Goal: Transaction & Acquisition: Purchase product/service

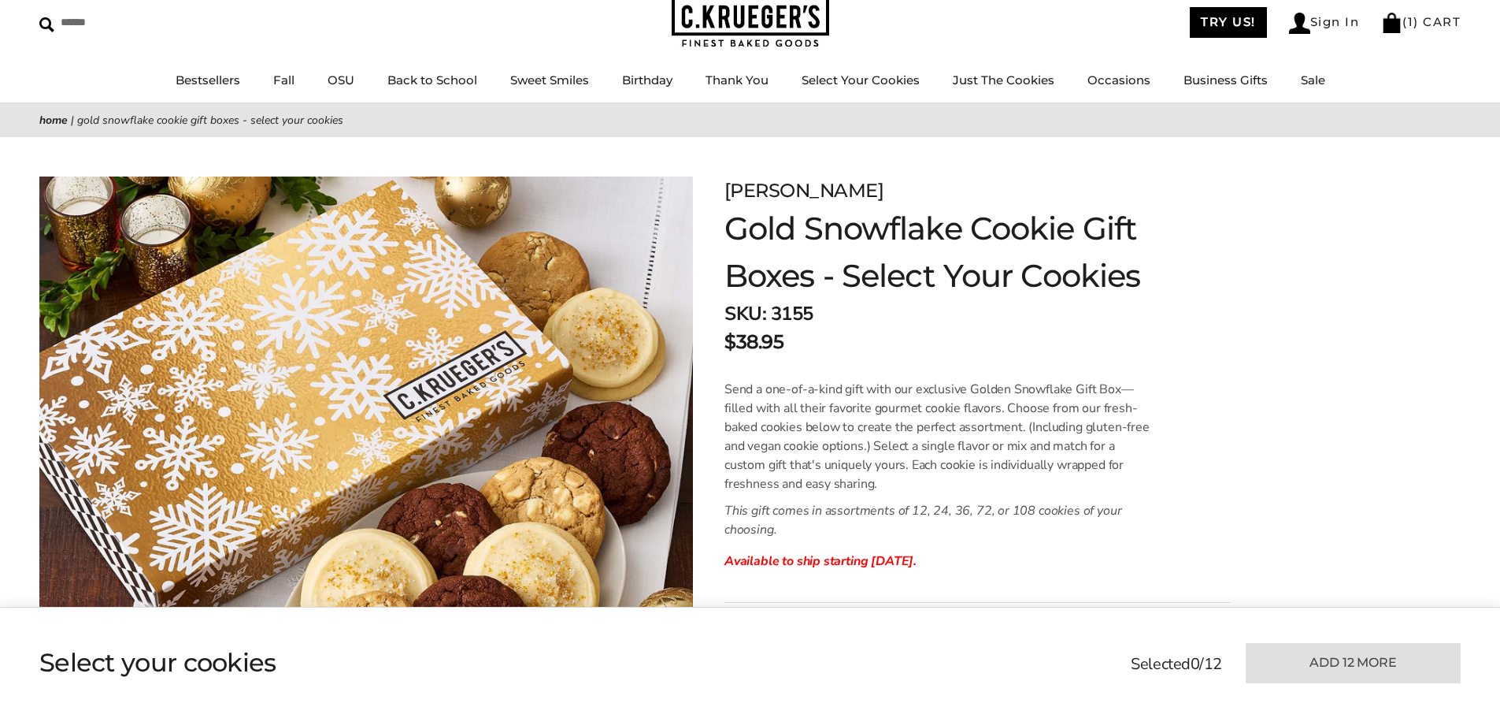
scroll to position [79, 0]
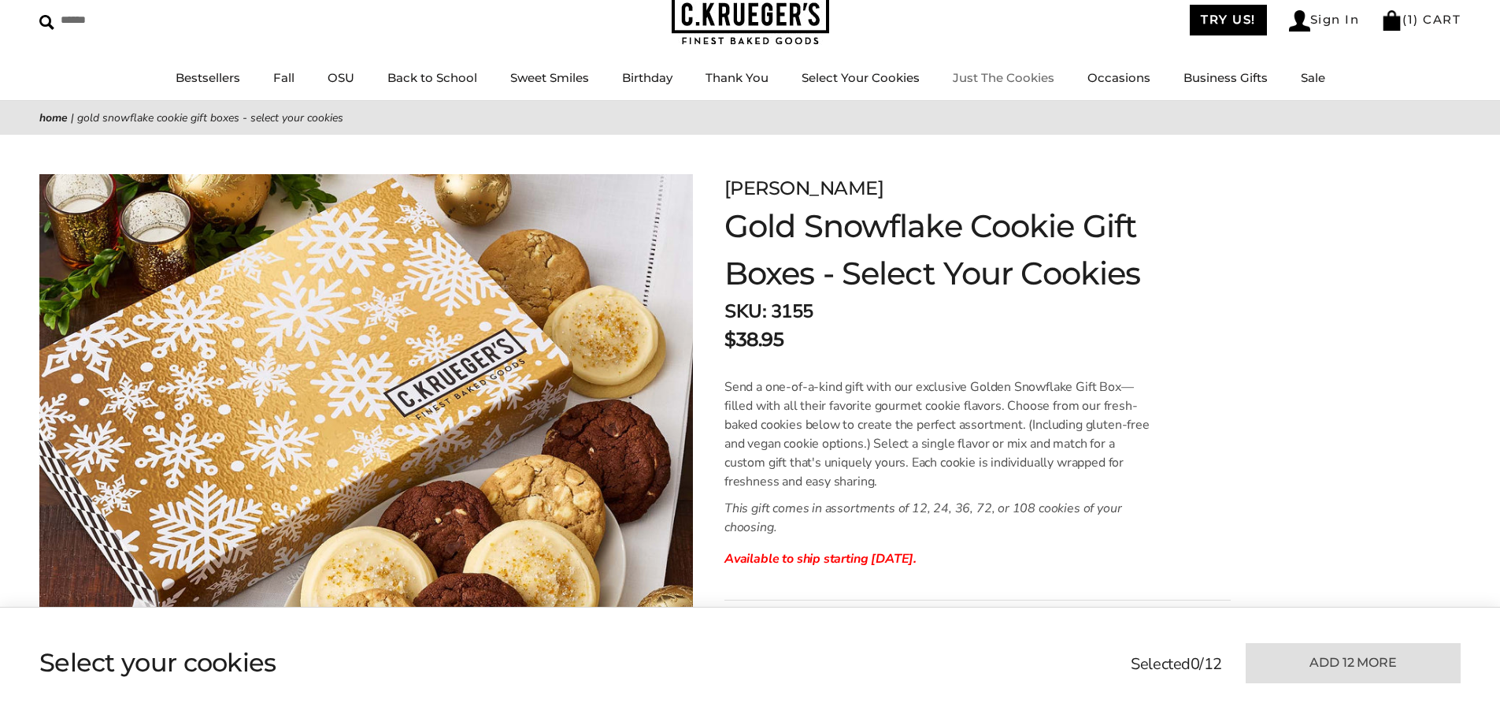
click at [997, 80] on link "Just The Cookies" at bounding box center [1004, 77] width 102 height 15
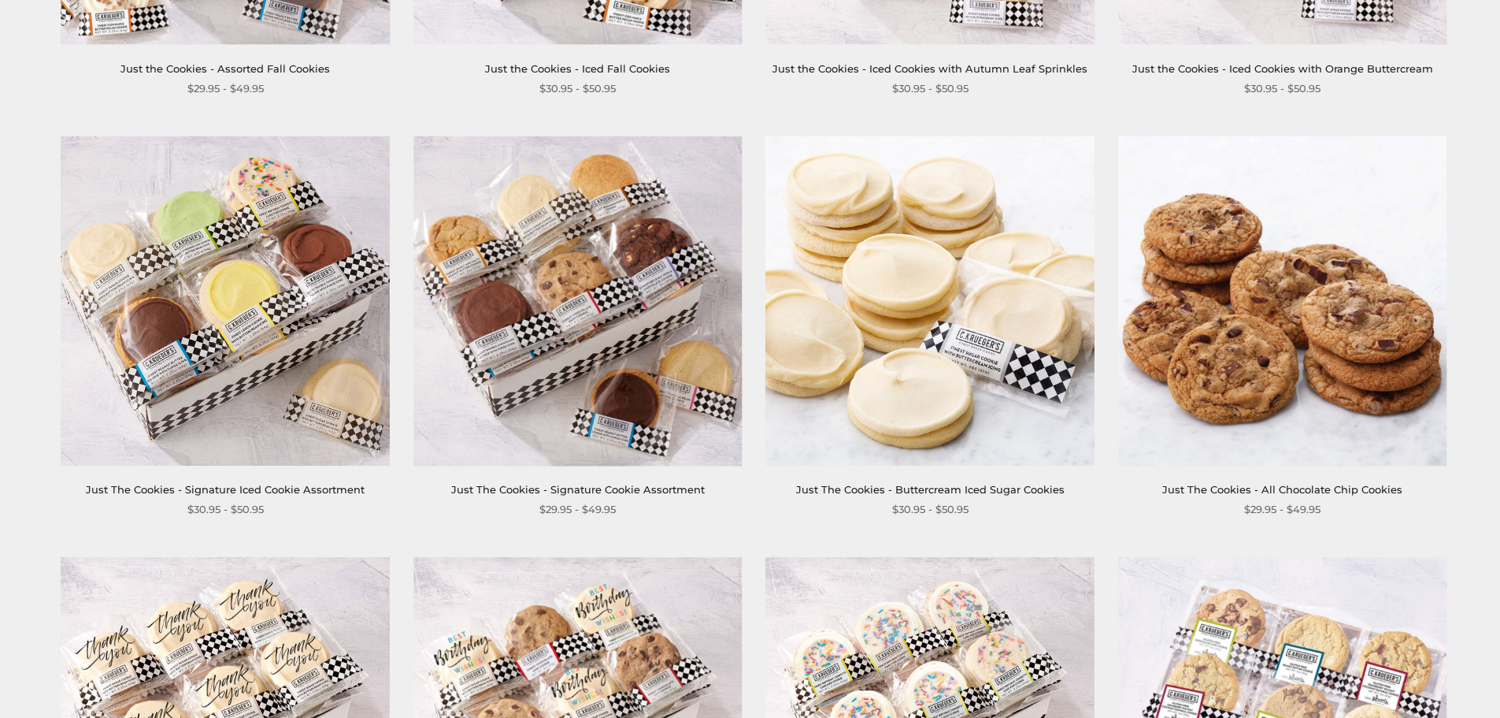
scroll to position [709, 0]
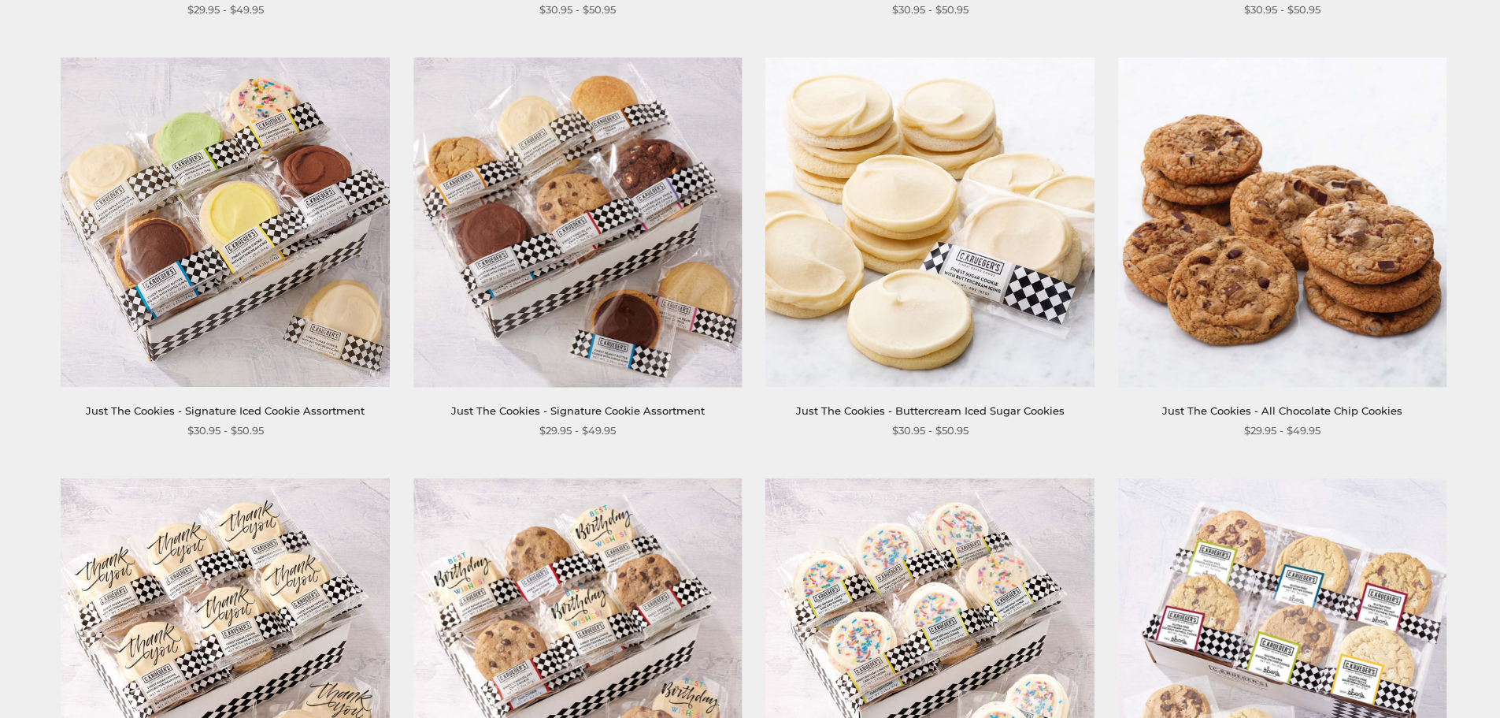
click at [860, 404] on link "Just The Cookies - Buttercream Iced Sugar Cookies" at bounding box center [930, 410] width 269 height 13
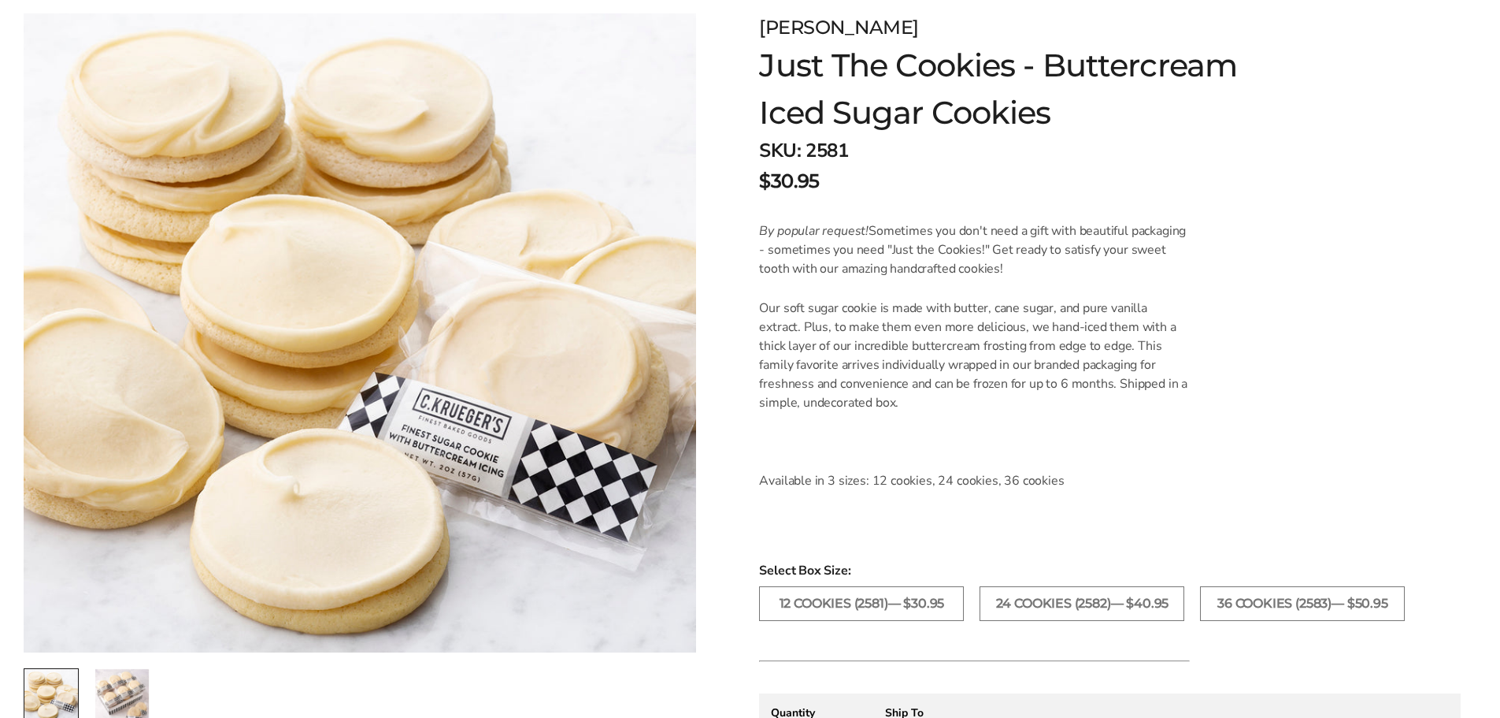
scroll to position [236, 0]
click at [1387, 81] on form "C.KRUEGER'S Just The Cookies - Buttercream Iced Sugar Cookies SKU: 2581 $30.95 …" at bounding box center [1110, 538] width 702 height 1050
click at [1326, 605] on label "36 COOKIES (2583)— $50.95" at bounding box center [1302, 602] width 205 height 35
